Goal: Find specific page/section: Find specific page/section

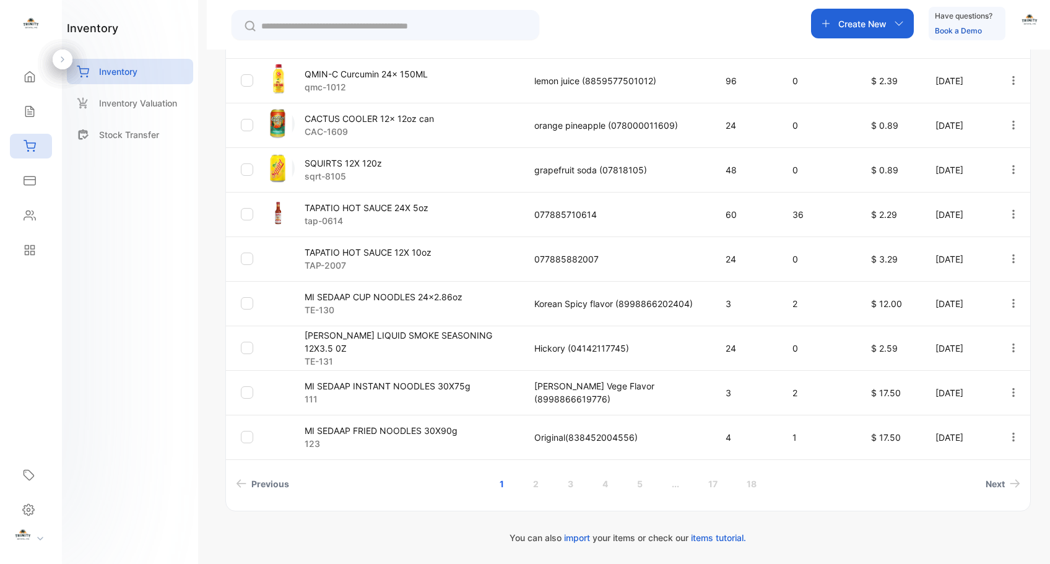
scroll to position [337, 0]
click at [535, 485] on link "2" at bounding box center [535, 483] width 35 height 23
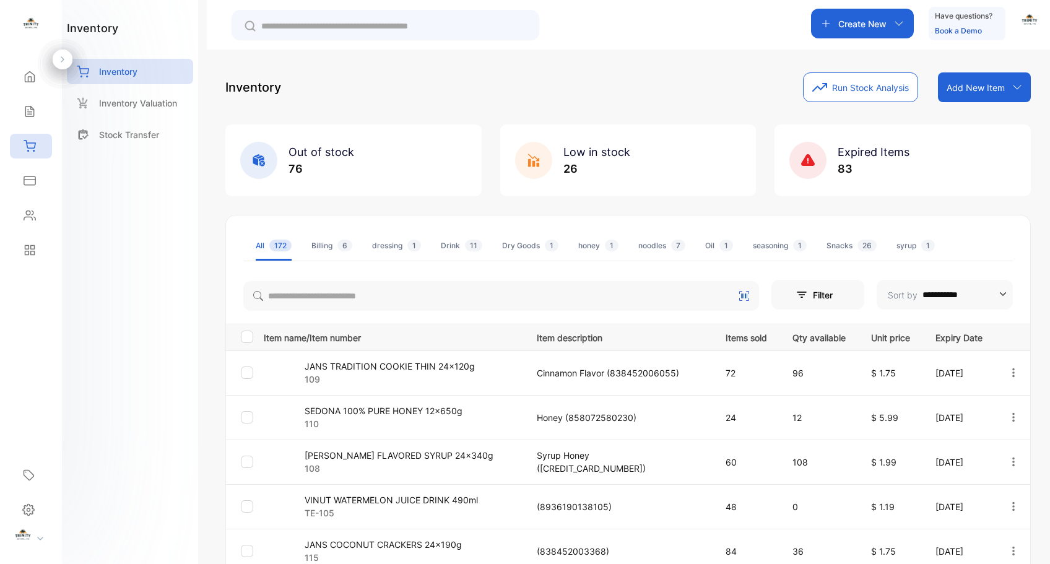
scroll to position [0, 0]
click at [31, 111] on icon at bounding box center [30, 111] width 12 height 12
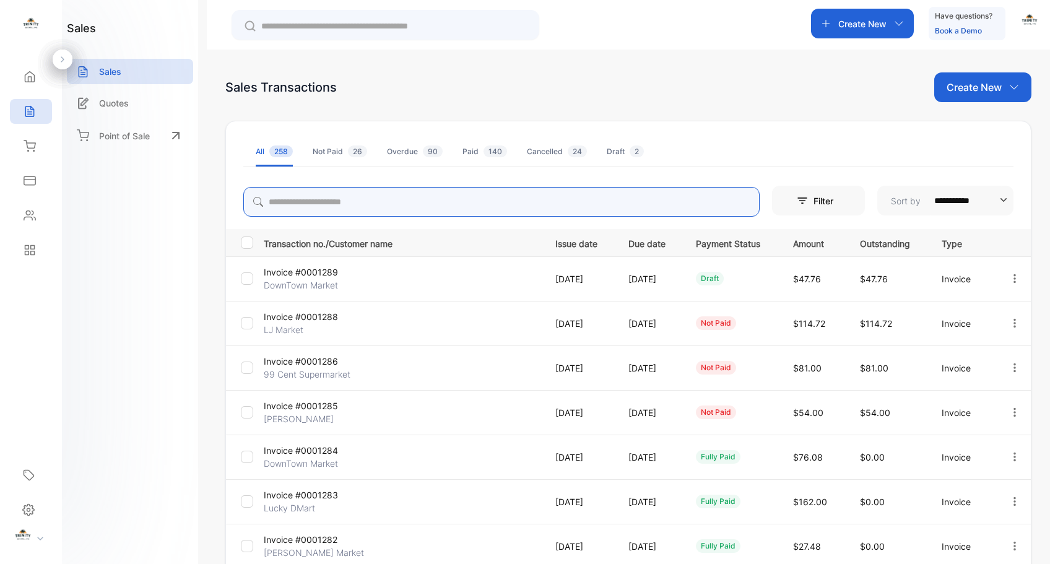
click at [491, 205] on input "search" at bounding box center [501, 202] width 516 height 30
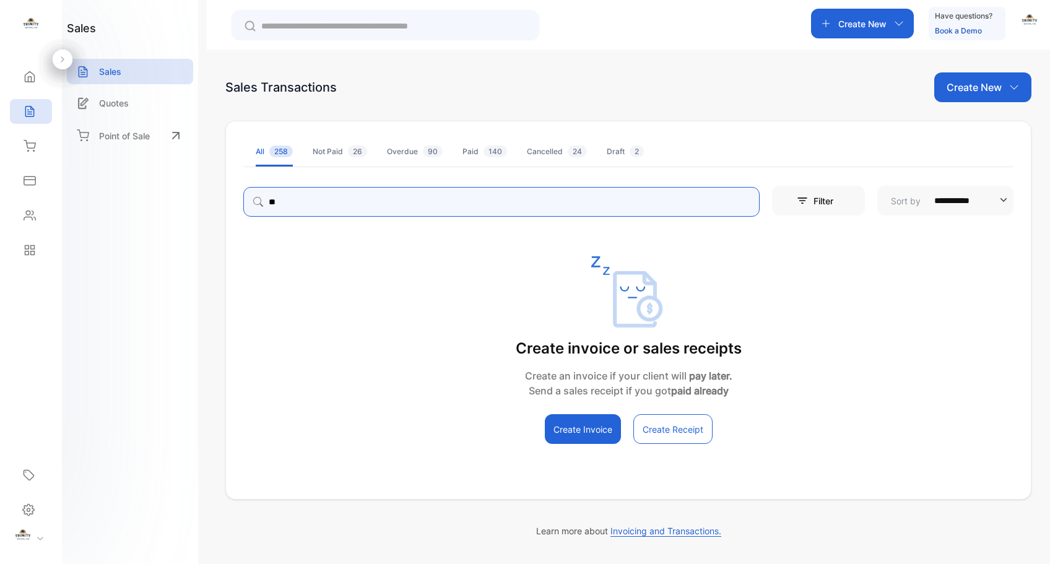
type input "*"
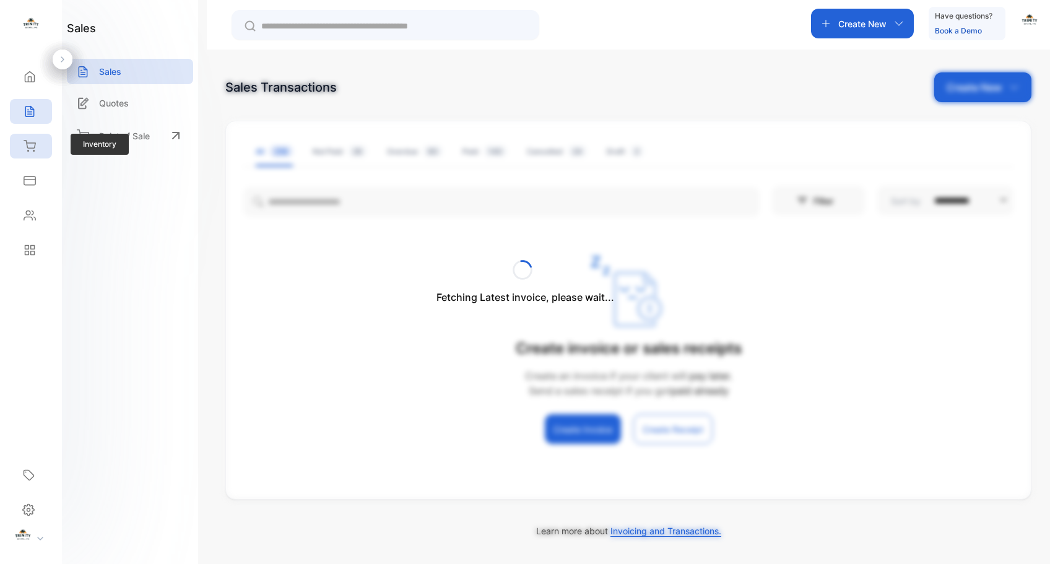
click at [28, 147] on icon at bounding box center [30, 146] width 12 height 12
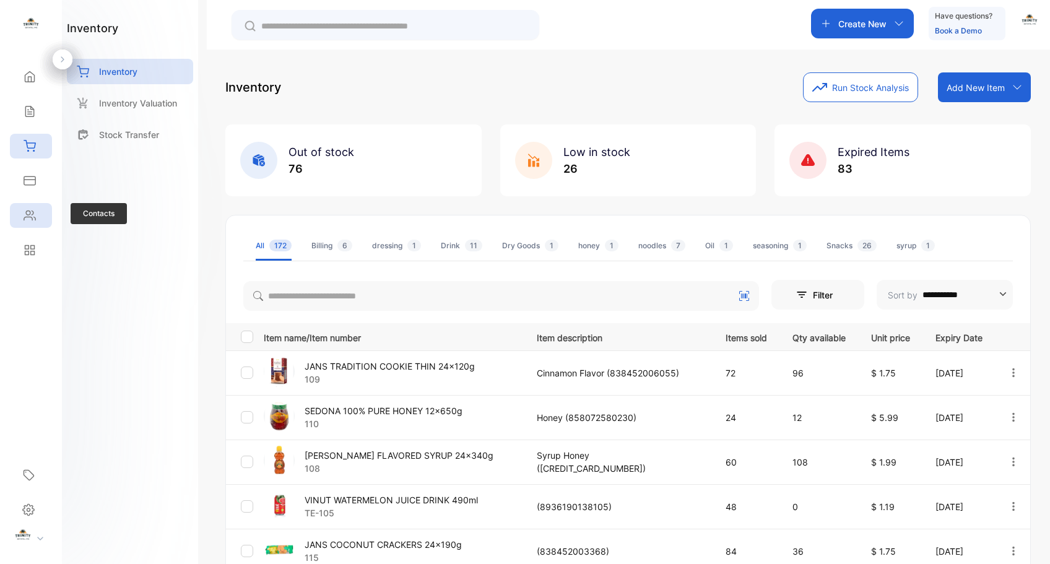
click at [30, 217] on icon at bounding box center [29, 215] width 11 height 9
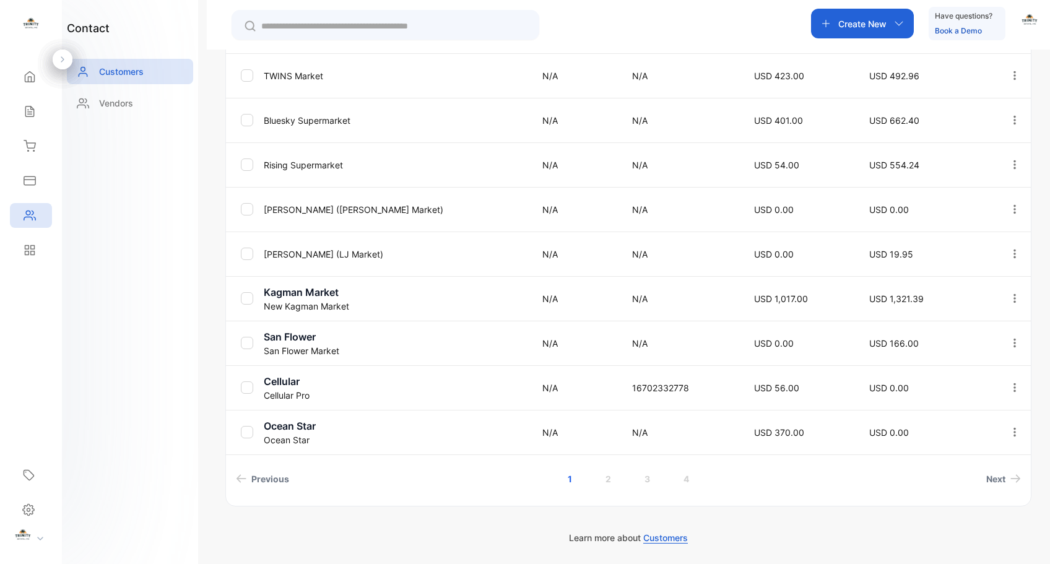
scroll to position [352, 0]
click at [304, 337] on p "San Flower" at bounding box center [395, 336] width 263 height 15
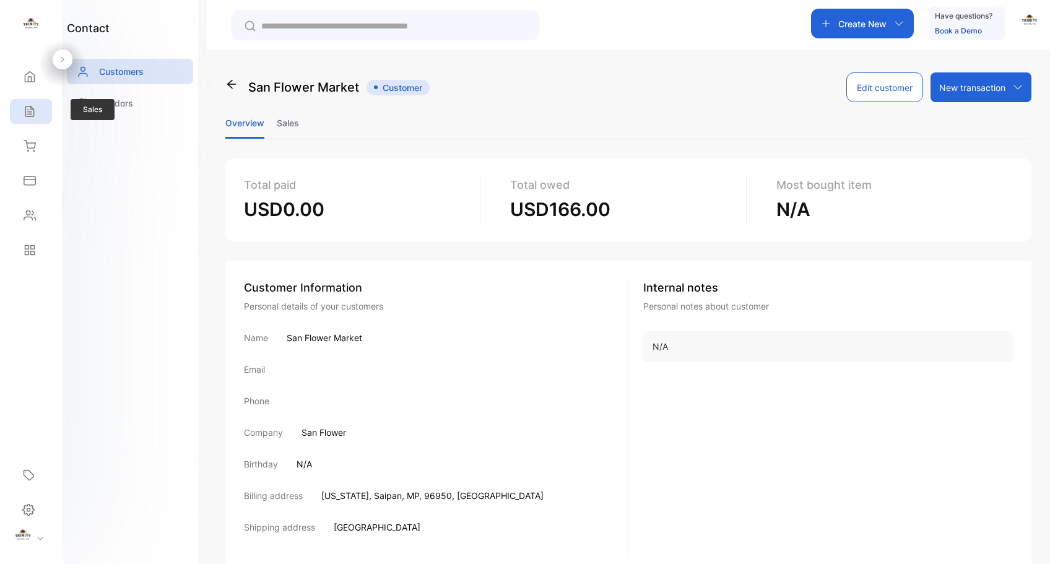
click at [37, 114] on div "Sales" at bounding box center [31, 111] width 42 height 25
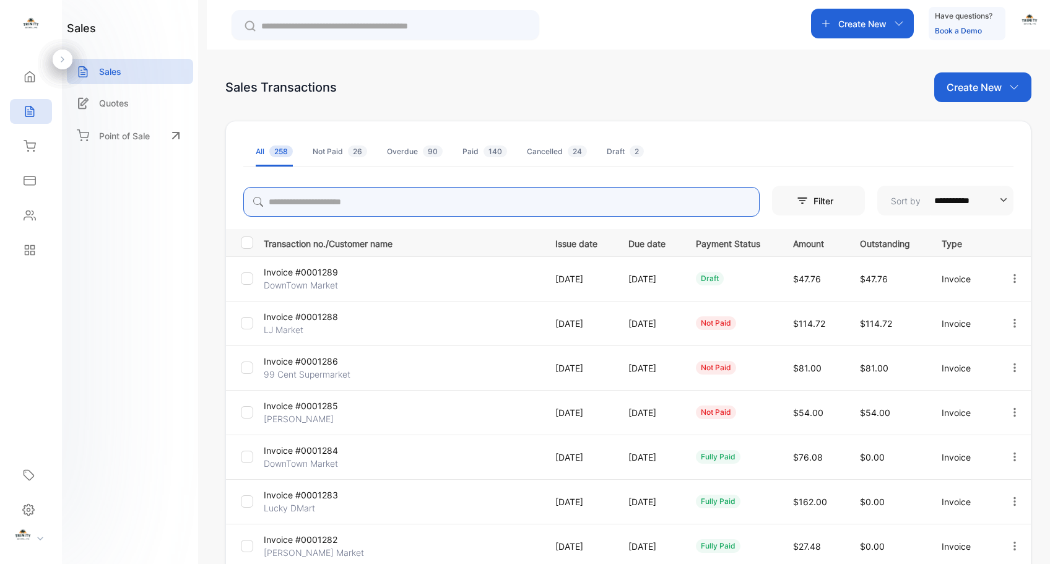
click at [426, 205] on input "search" at bounding box center [501, 202] width 516 height 30
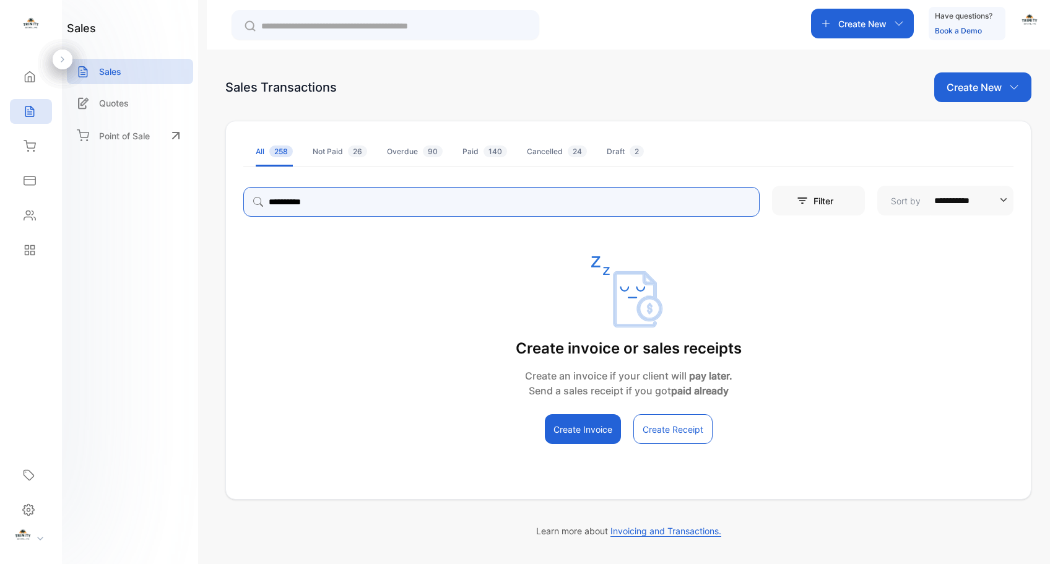
type input "**********"
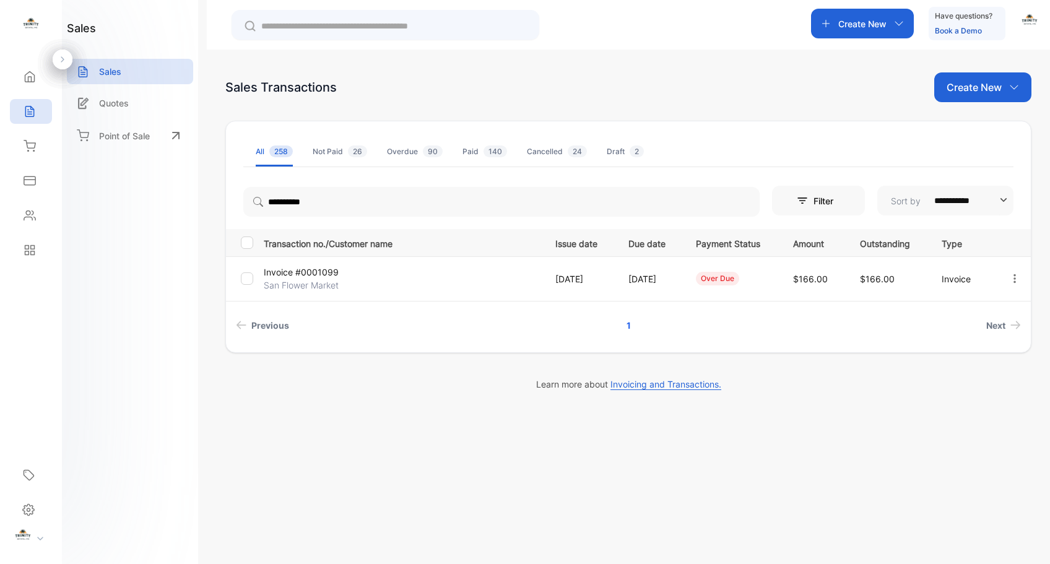
click at [321, 274] on p "Invoice #0001099" at bounding box center [310, 271] width 92 height 13
